Goal: Transaction & Acquisition: Purchase product/service

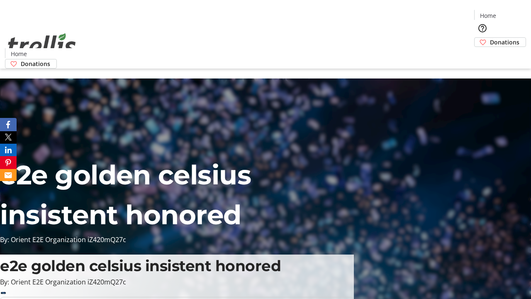
click at [490, 38] on span "Donations" at bounding box center [504, 42] width 29 height 9
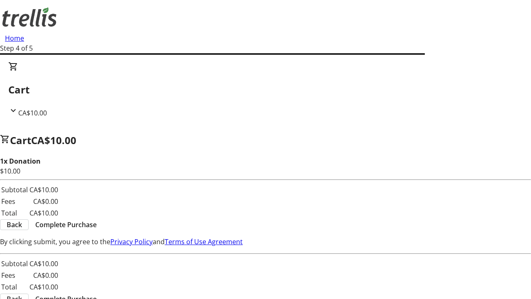
click at [97, 219] on span "Complete Purchase" at bounding box center [65, 224] width 61 height 10
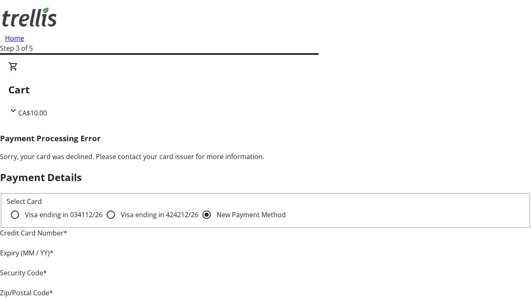
click at [102, 221] on input "Visa ending in 4242 12/26" at bounding box center [110, 214] width 17 height 17
radio input "true"
